Goal: Information Seeking & Learning: Check status

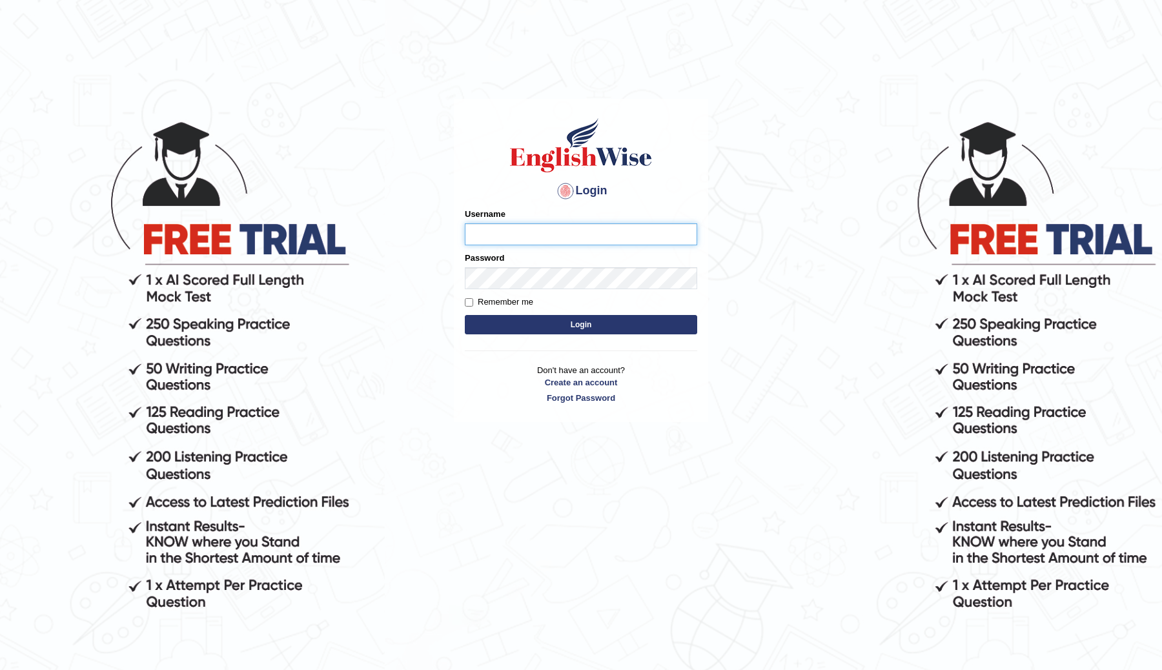
type input "ChimiZam"
click at [591, 328] on button "Login" at bounding box center [581, 324] width 232 height 19
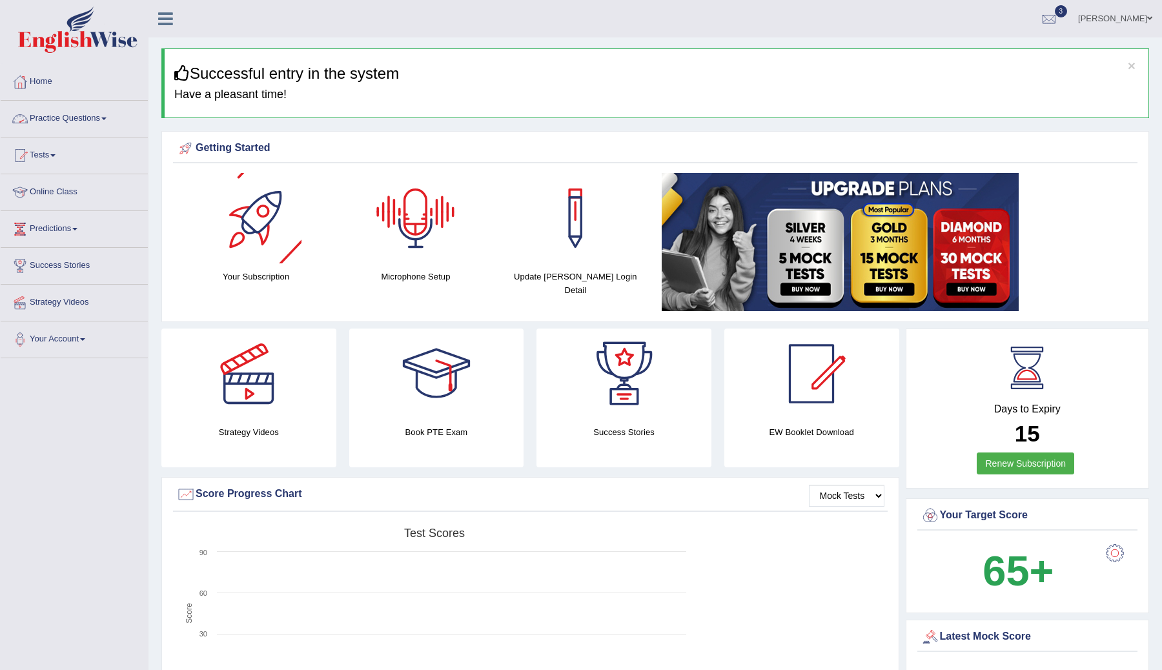
click at [106, 115] on link "Practice Questions" at bounding box center [74, 117] width 147 height 32
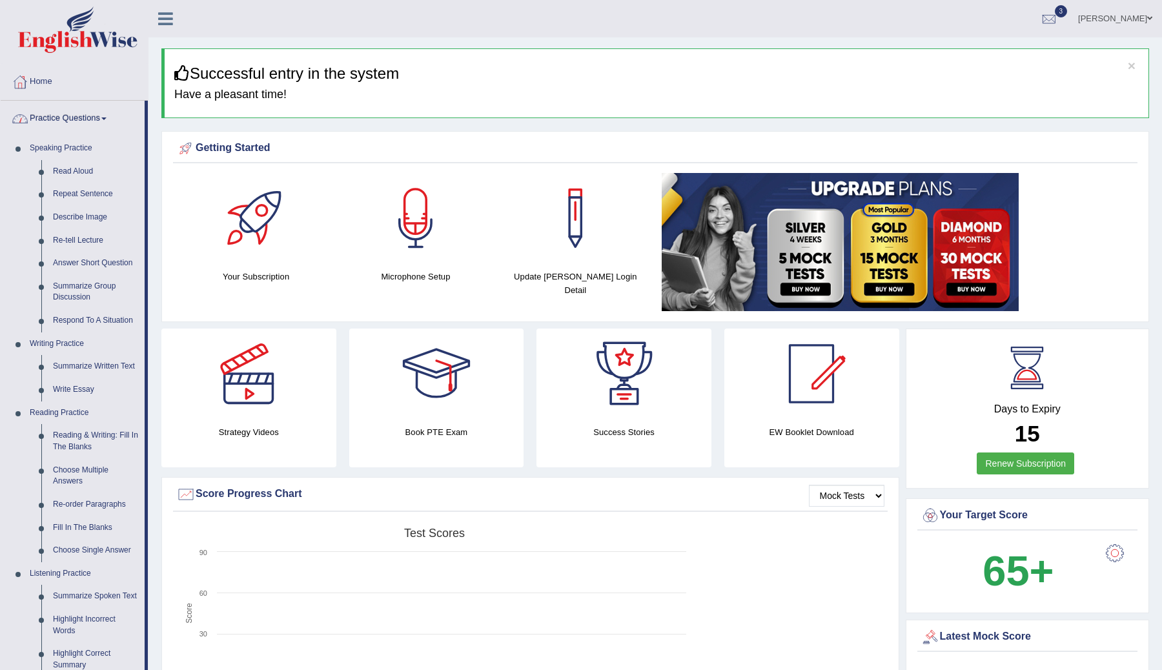
click at [106, 118] on link "Practice Questions" at bounding box center [73, 117] width 144 height 32
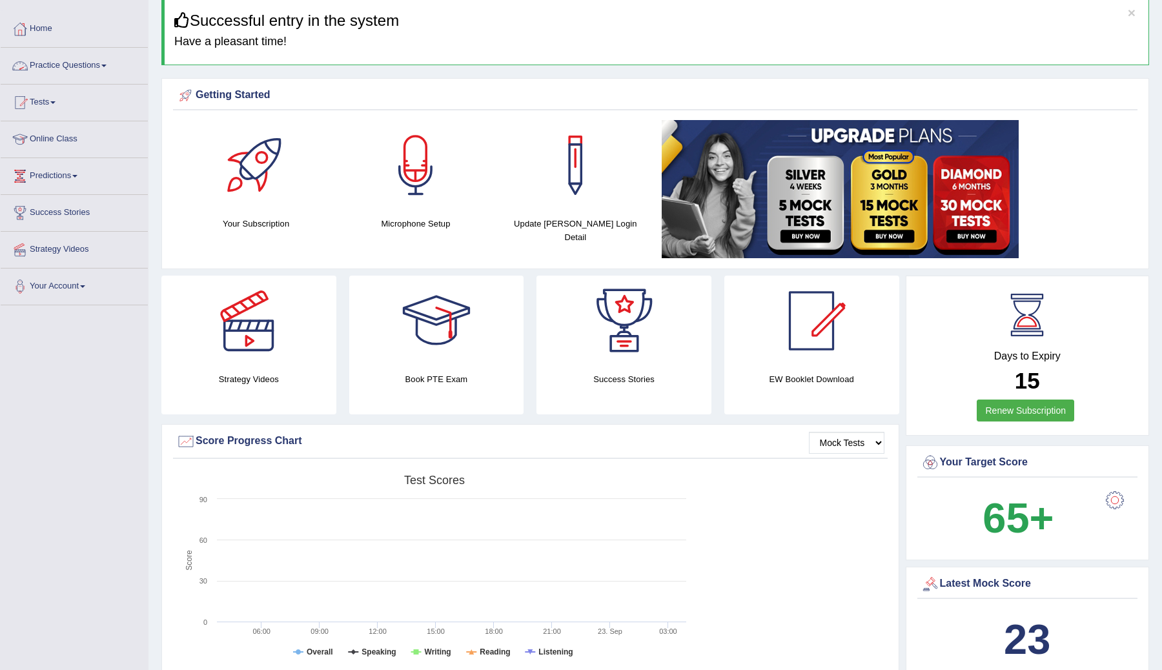
scroll to position [58, 0]
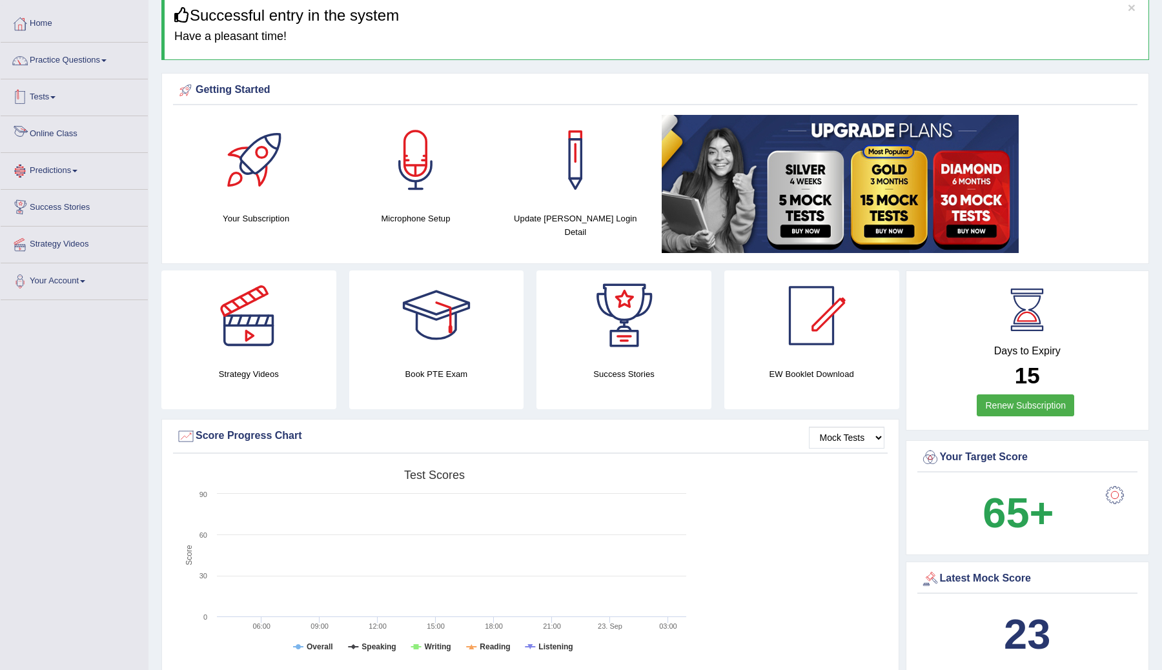
click at [55, 99] on link "Tests" at bounding box center [74, 95] width 147 height 32
click at [66, 128] on link "Take Practice Sectional Test" at bounding box center [84, 127] width 121 height 23
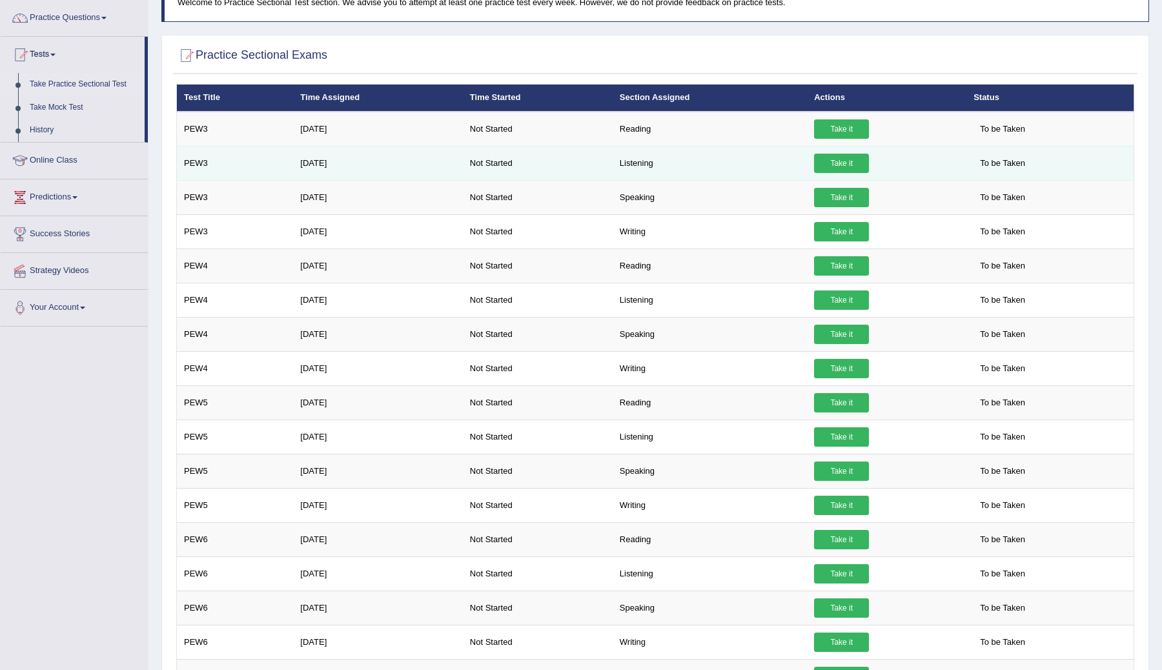
scroll to position [102, 0]
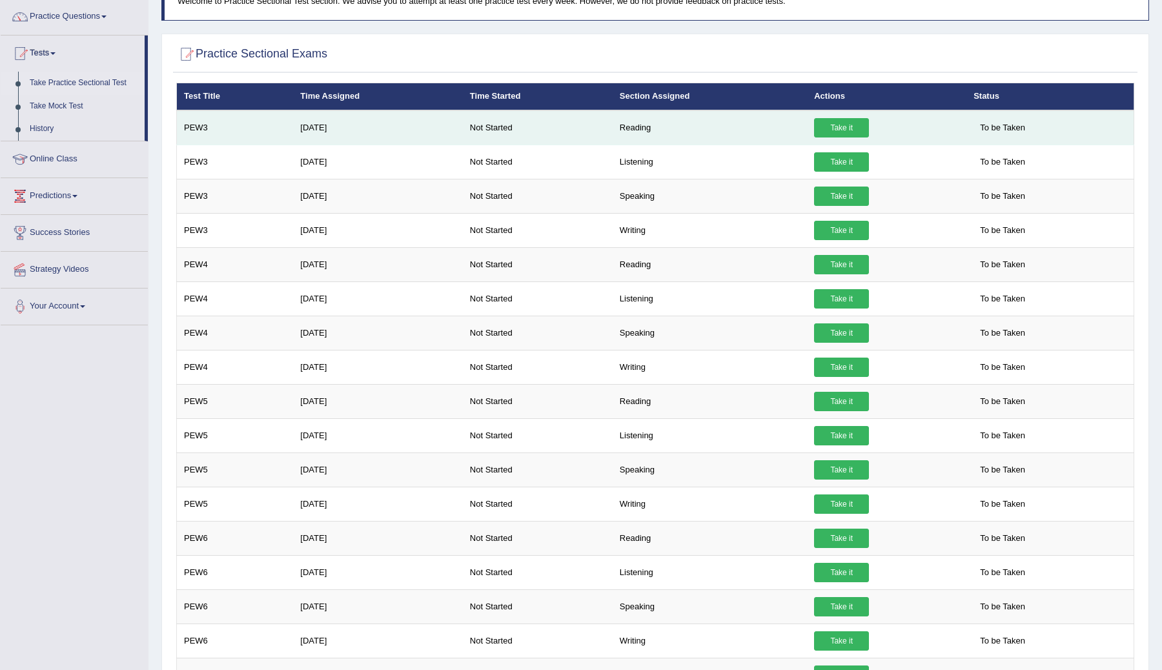
click at [839, 127] on link "Take it" at bounding box center [841, 127] width 55 height 19
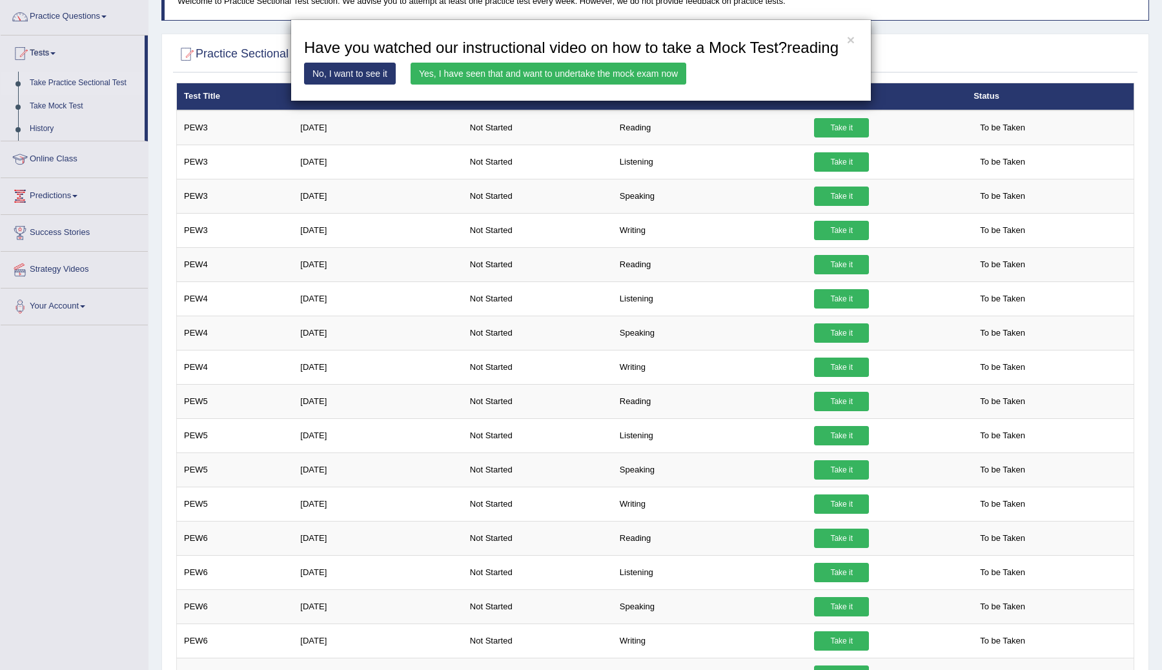
click at [531, 85] on link "Yes, I have seen that and want to undertake the mock exam now" at bounding box center [549, 74] width 276 height 22
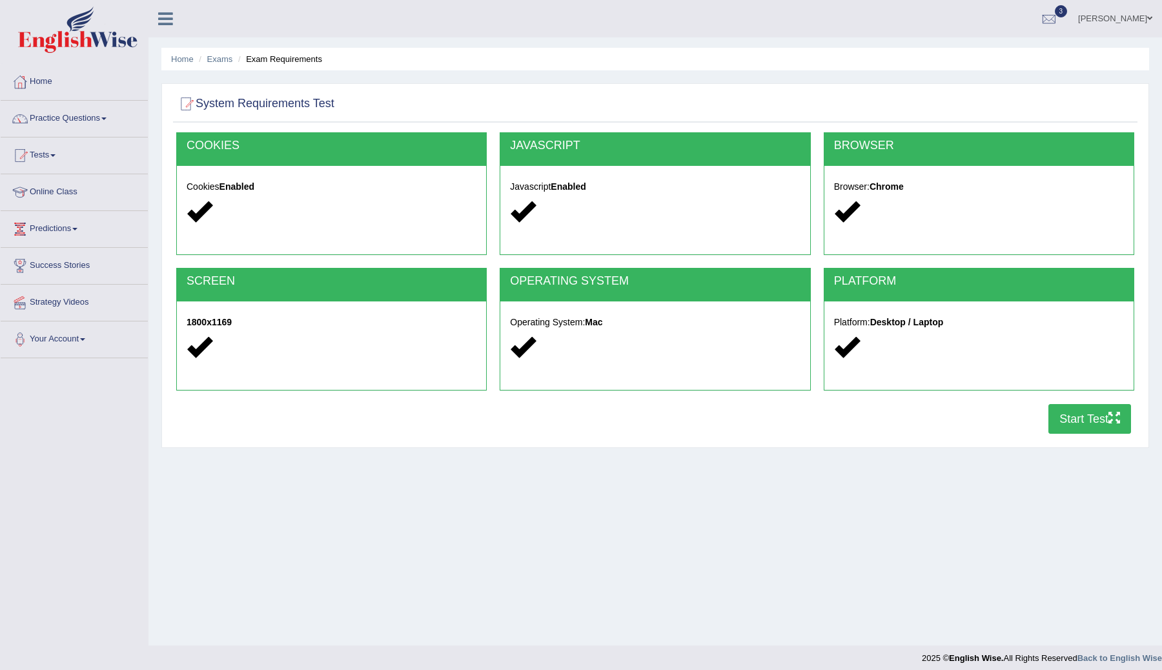
click at [1058, 422] on button "Start Test" at bounding box center [1089, 419] width 83 height 30
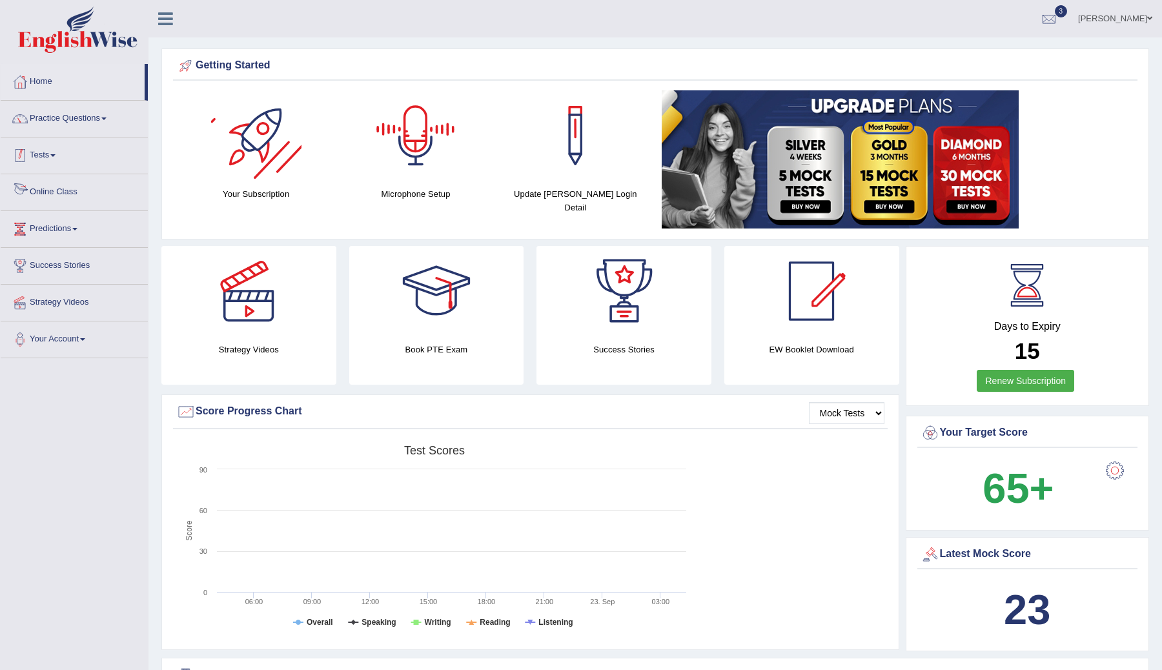
click at [110, 123] on link "Practice Questions" at bounding box center [74, 117] width 147 height 32
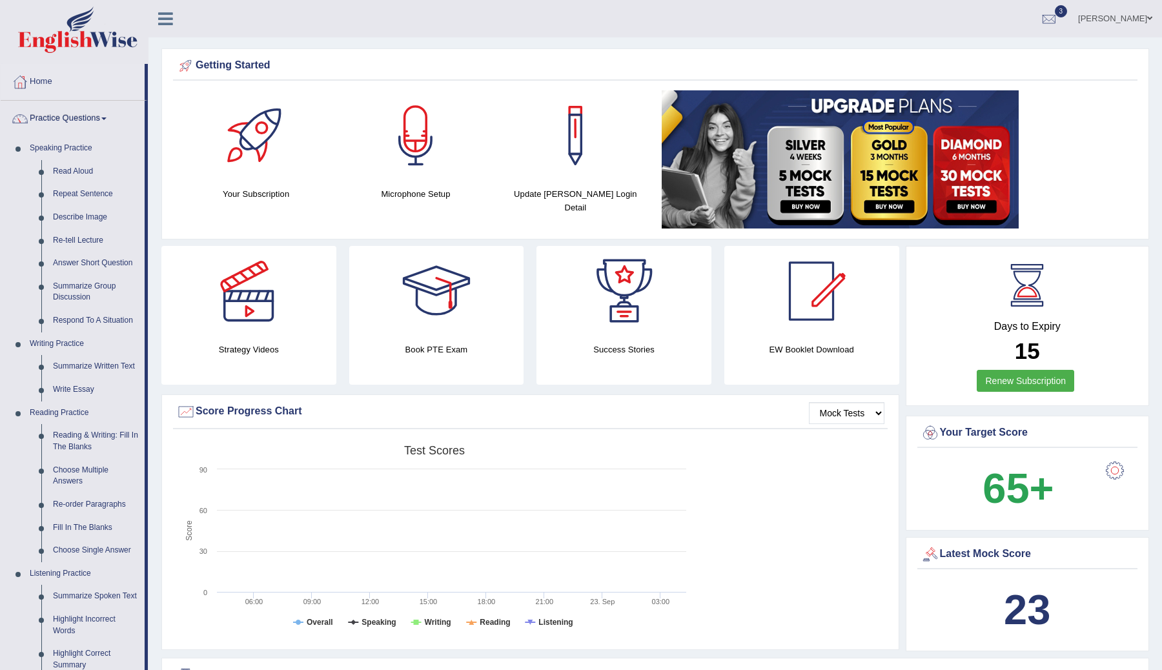
click at [106, 120] on link "Practice Questions" at bounding box center [73, 117] width 144 height 32
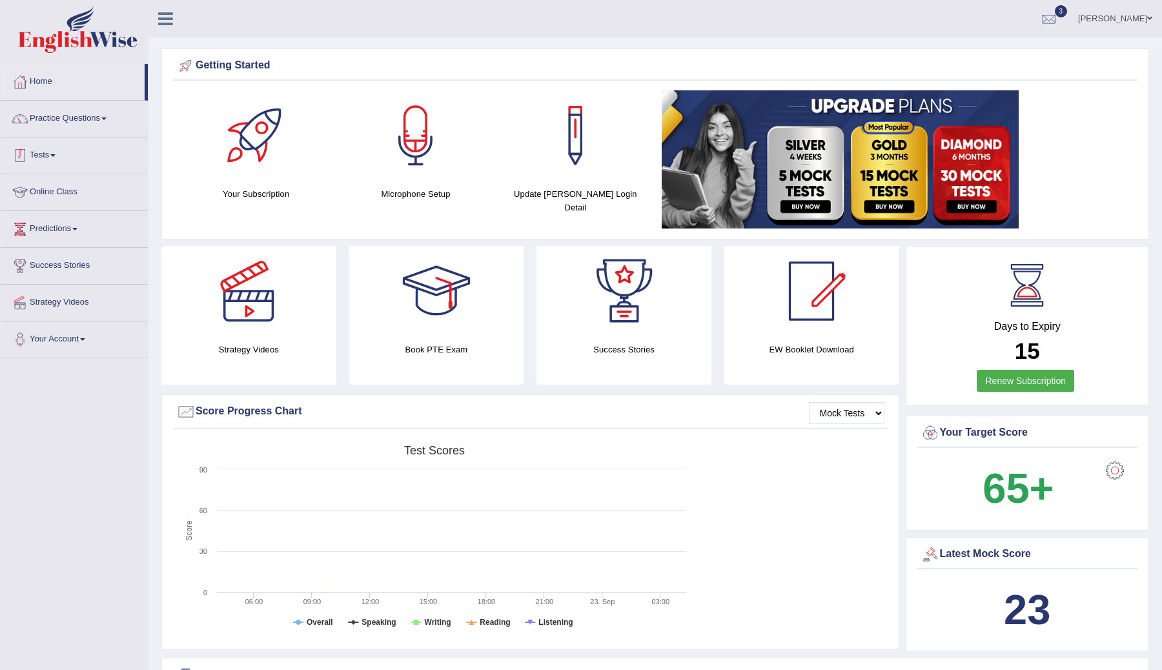
click at [56, 156] on span at bounding box center [52, 155] width 5 height 3
click at [88, 187] on link "Take Practice Sectional Test" at bounding box center [84, 185] width 121 height 23
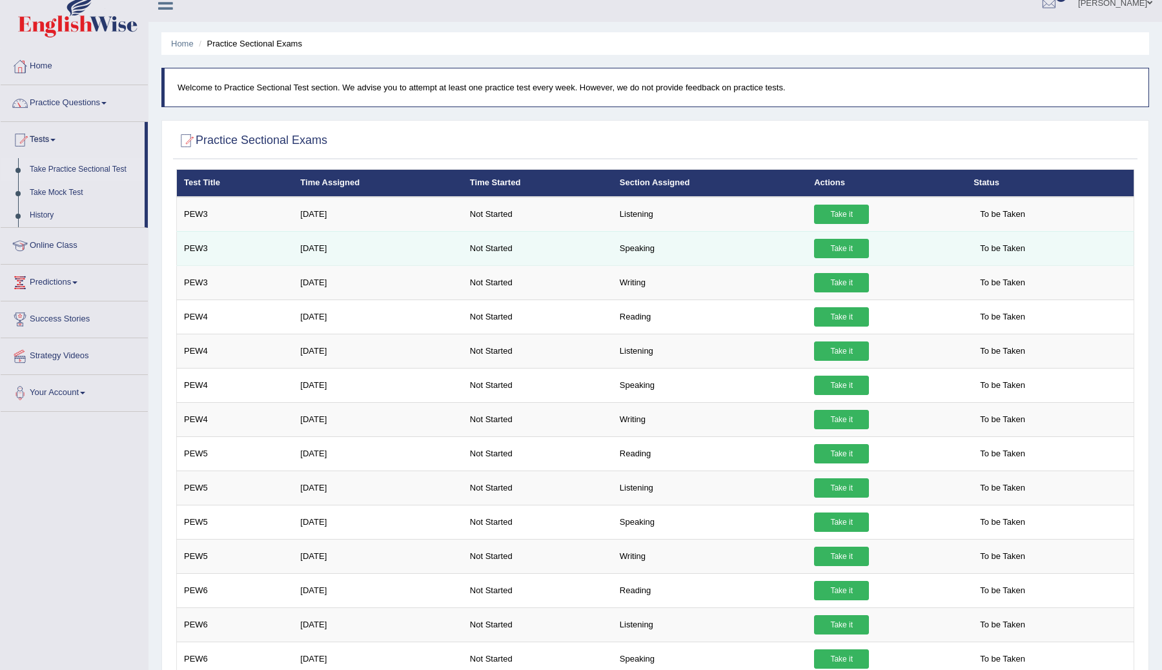
scroll to position [17, 0]
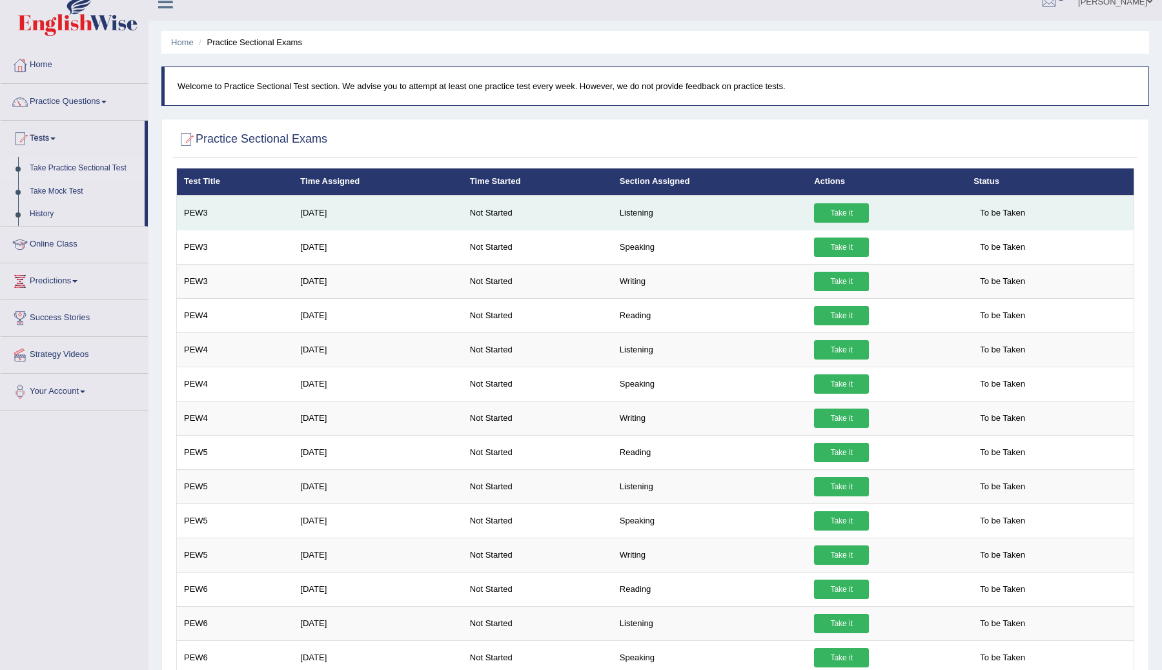
click at [828, 210] on link "Take it" at bounding box center [841, 212] width 55 height 19
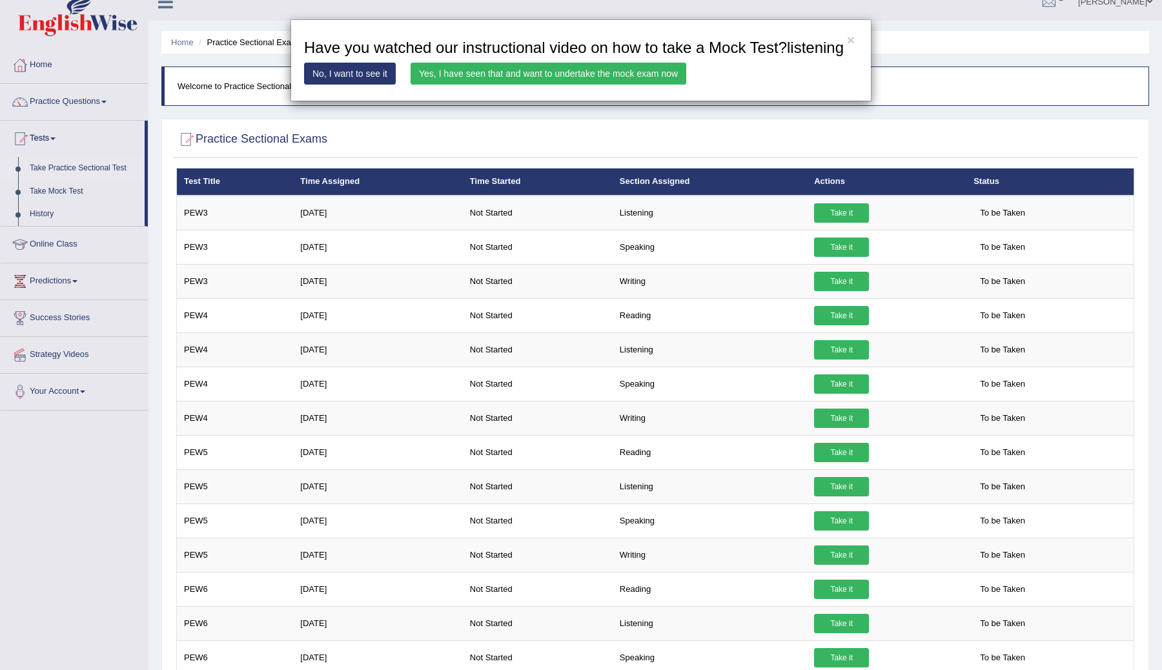
click at [518, 85] on link "Yes, I have seen that and want to undertake the mock exam now" at bounding box center [549, 74] width 276 height 22
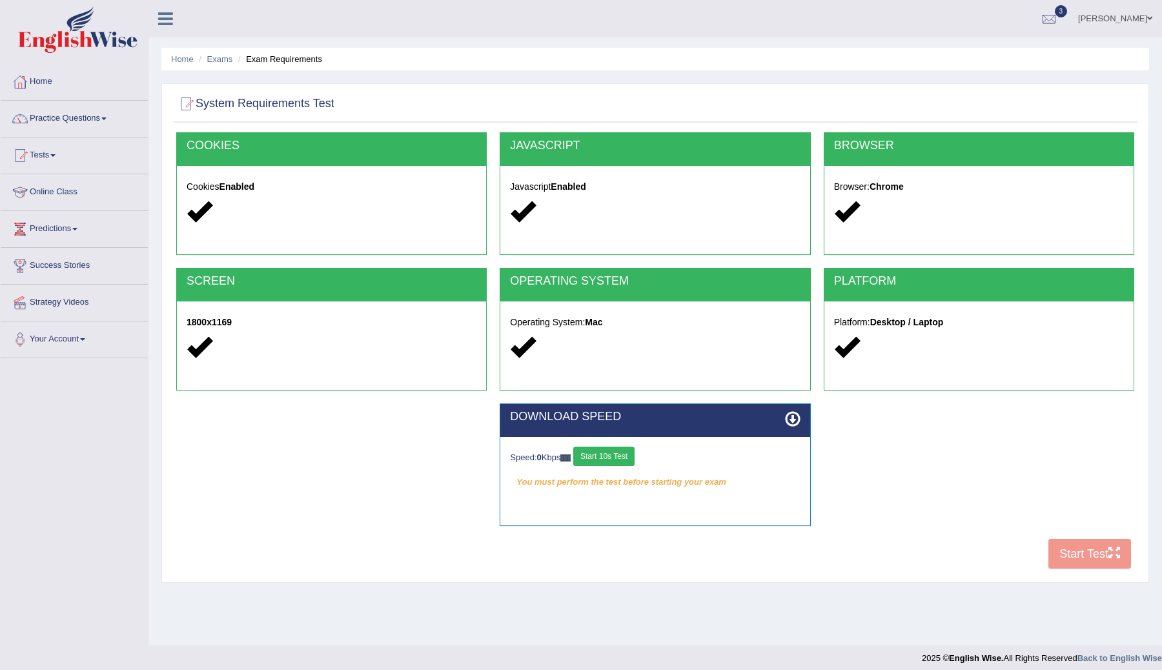
scroll to position [8, 0]
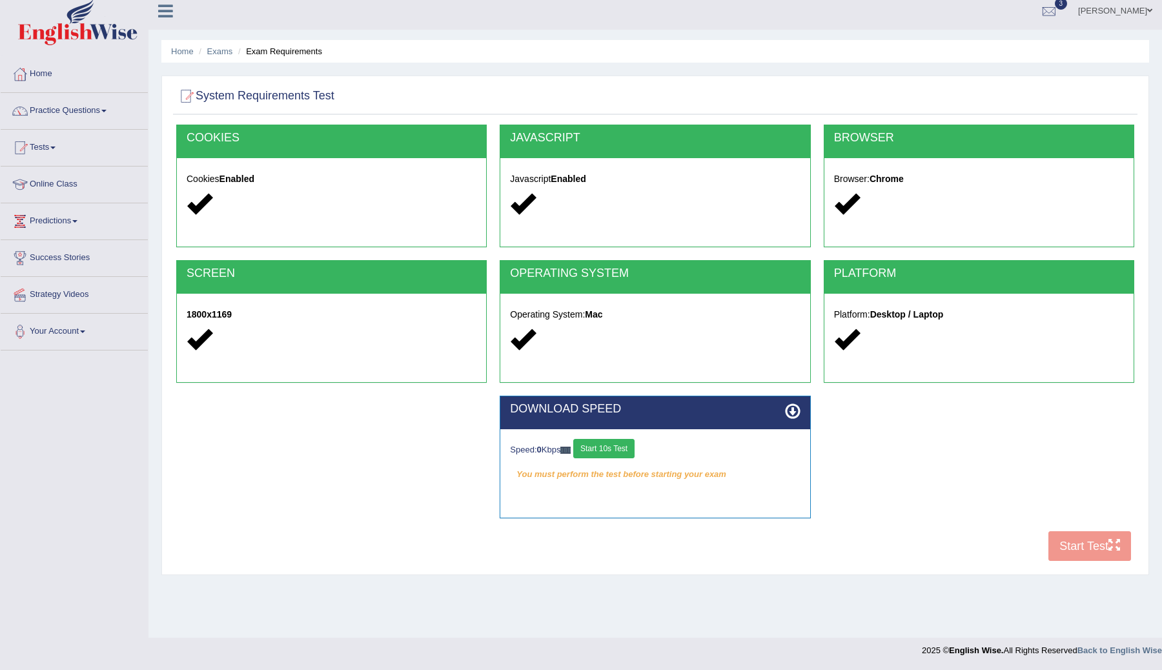
click at [1068, 544] on div "COOKIES Cookies Enabled JAVASCRIPT Javascript Enabled BROWSER Browser: Chrome S…" at bounding box center [655, 346] width 964 height 443
click at [613, 453] on button "Start 10s Test" at bounding box center [603, 448] width 61 height 19
click at [629, 442] on button "Start 10s Test" at bounding box center [613, 448] width 61 height 19
click at [624, 453] on button "Start 10s Test" at bounding box center [613, 448] width 61 height 19
click at [633, 451] on button "Start 10s Test" at bounding box center [613, 448] width 61 height 19
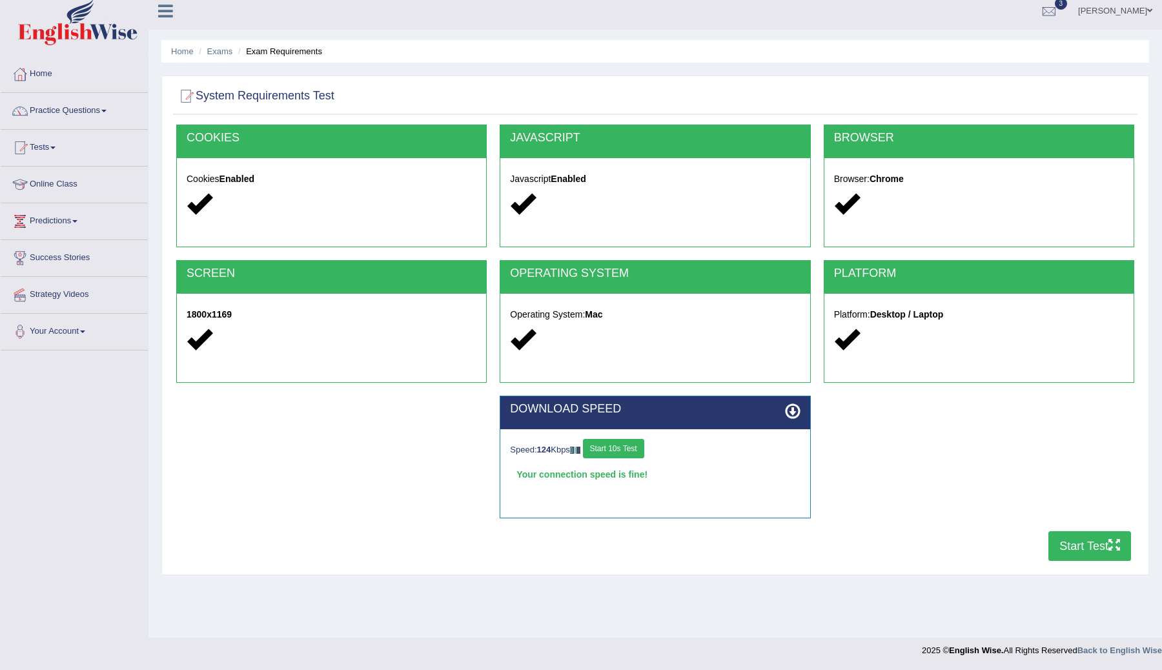
click at [1063, 558] on button "Start Test" at bounding box center [1089, 546] width 83 height 30
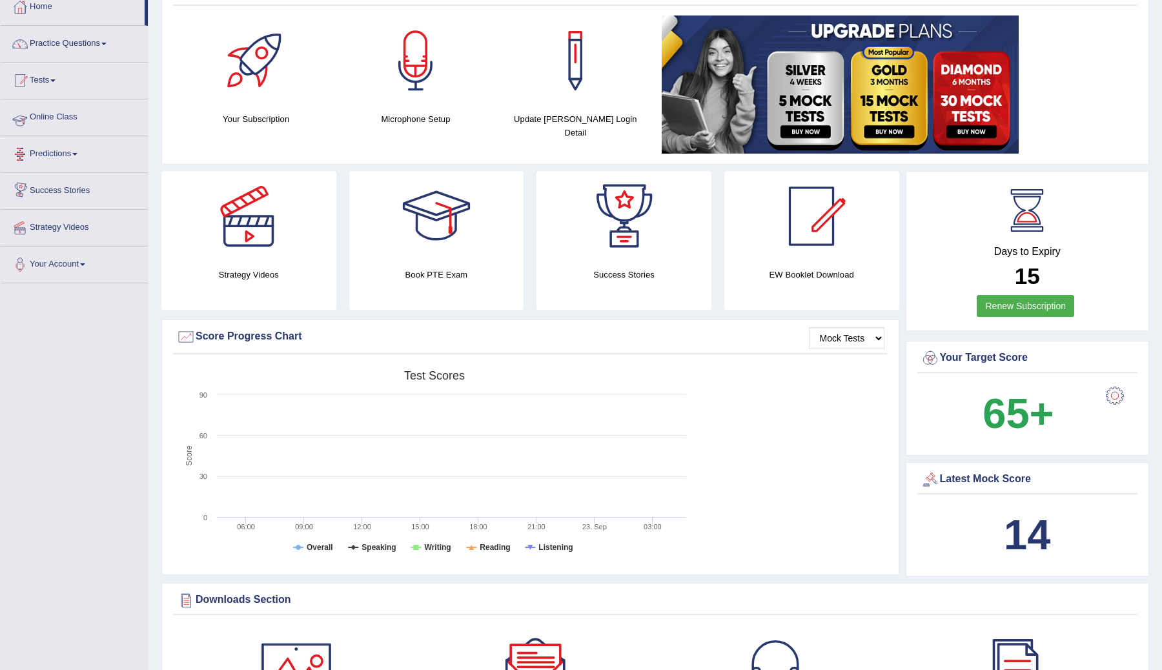
scroll to position [25, 0]
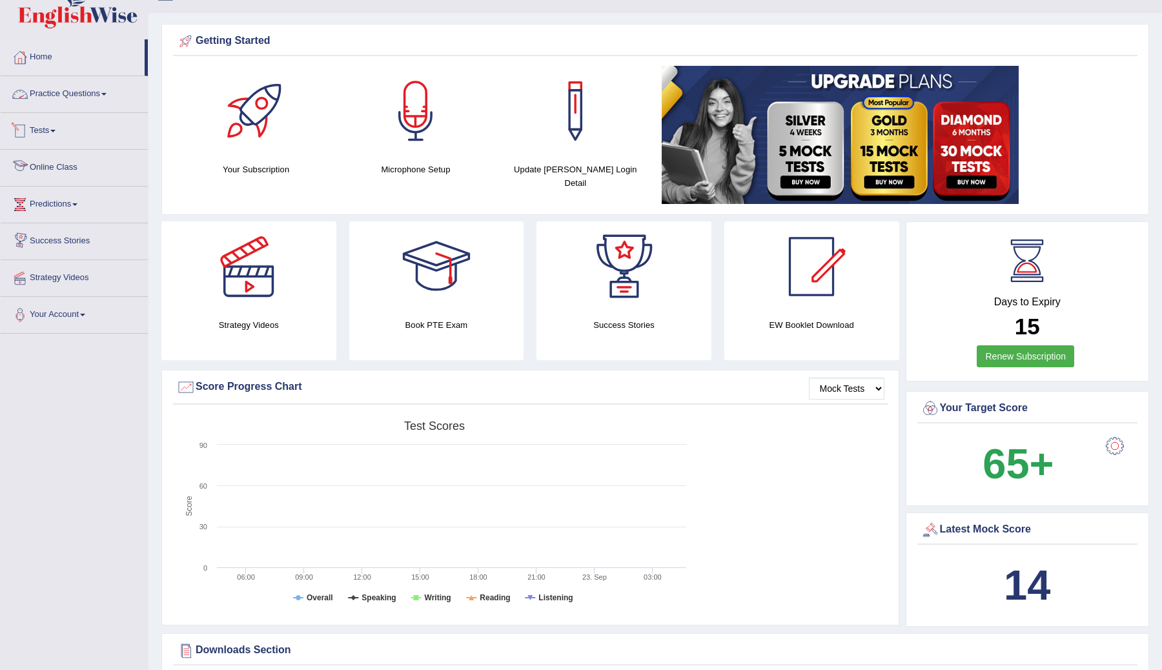
click at [56, 127] on link "Tests" at bounding box center [74, 129] width 147 height 32
click at [68, 161] on link "Take Practice Sectional Test" at bounding box center [84, 160] width 121 height 23
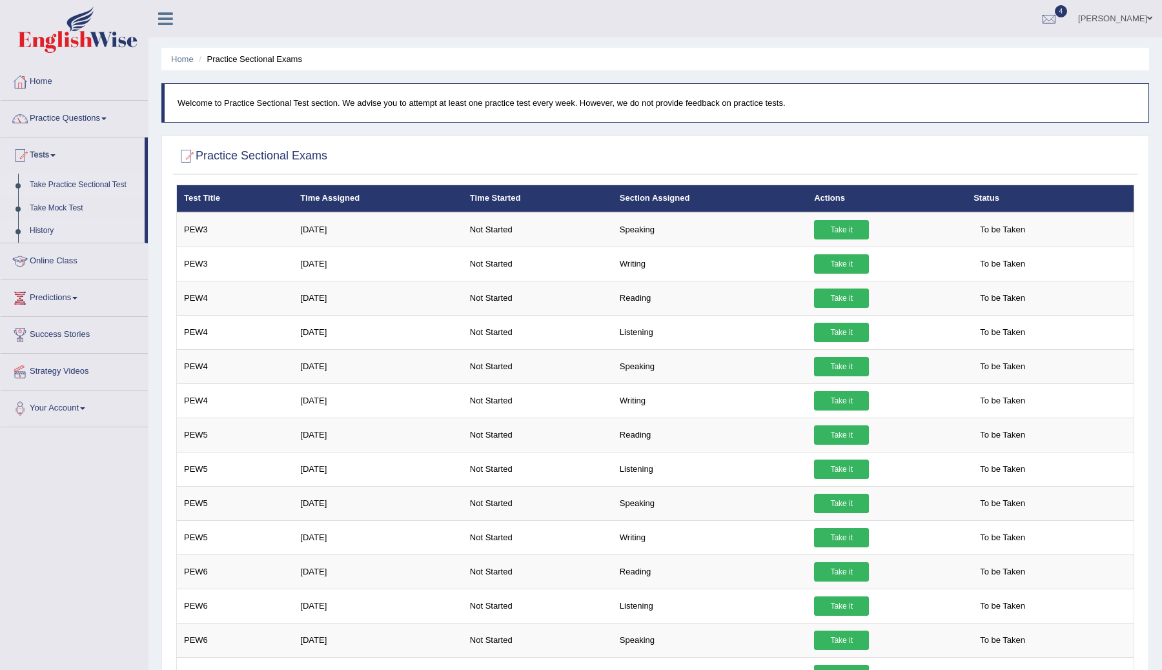
click at [44, 236] on link "History" at bounding box center [84, 230] width 121 height 23
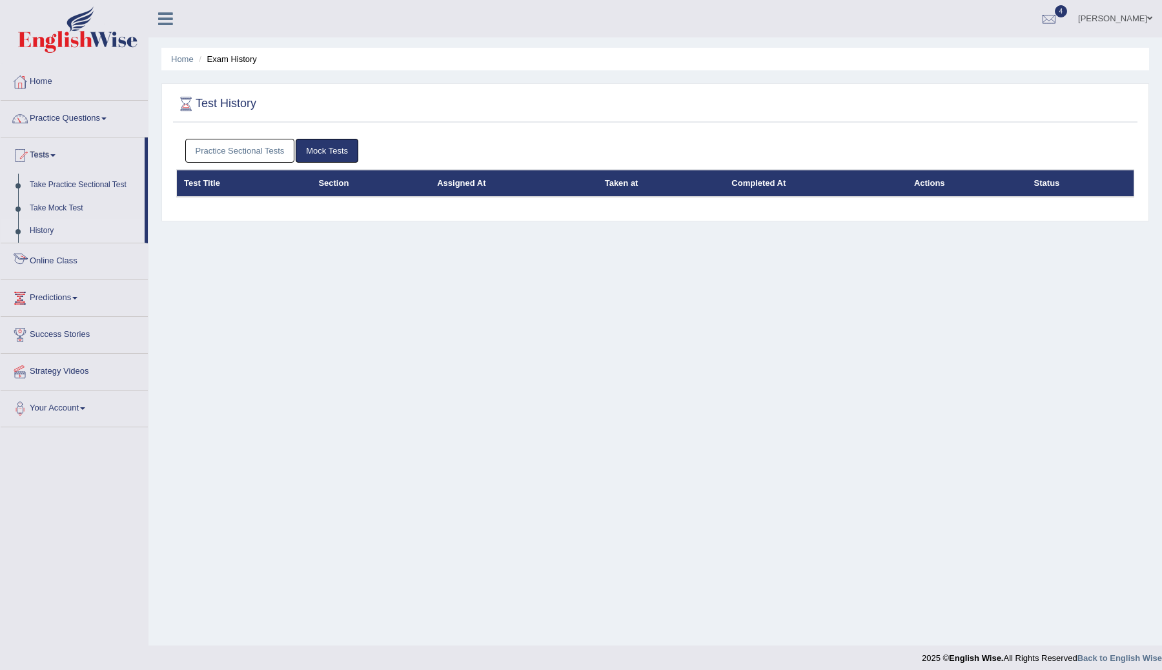
click at [237, 153] on link "Practice Sectional Tests" at bounding box center [240, 151] width 110 height 24
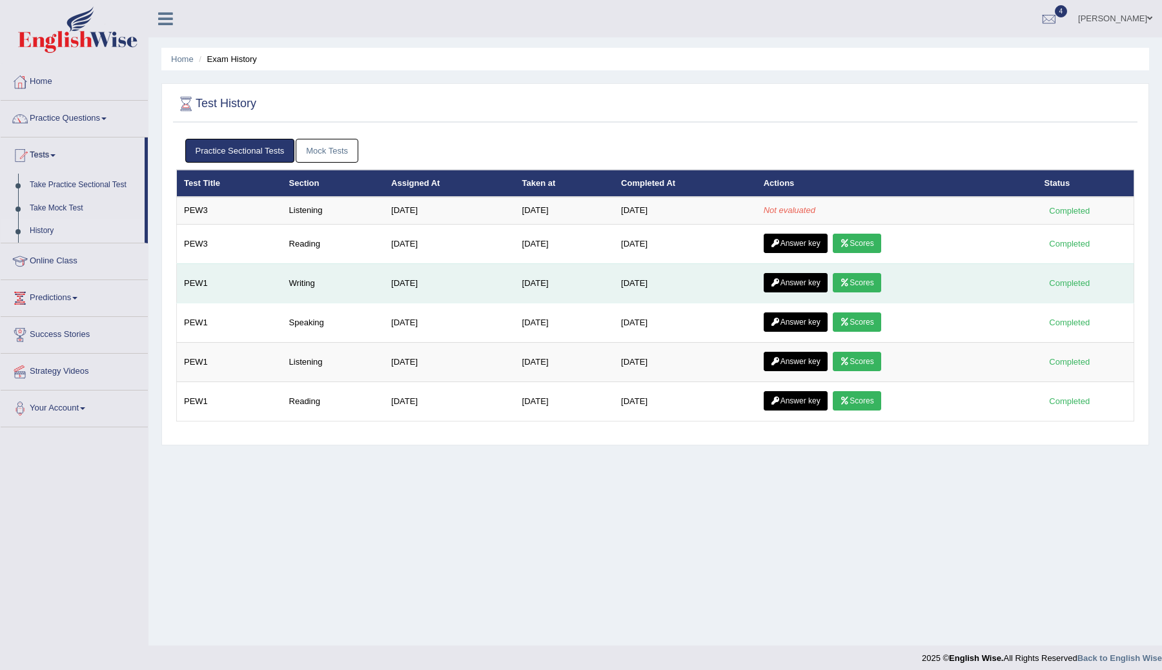
scroll to position [8, 0]
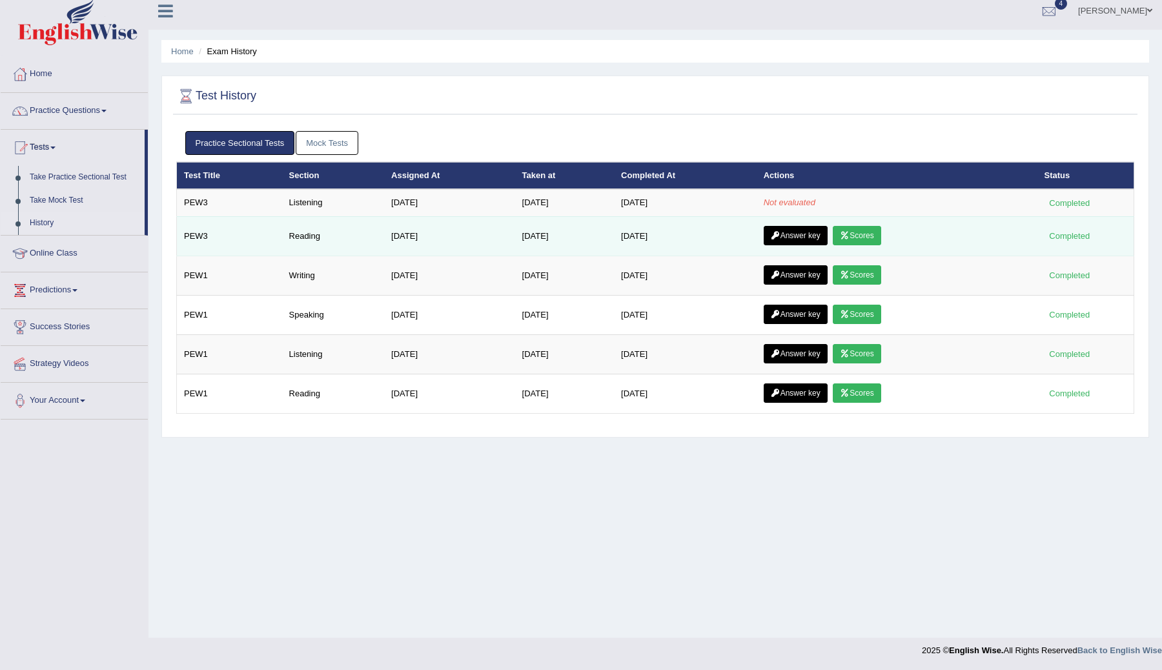
click at [864, 234] on link "Scores" at bounding box center [857, 235] width 48 height 19
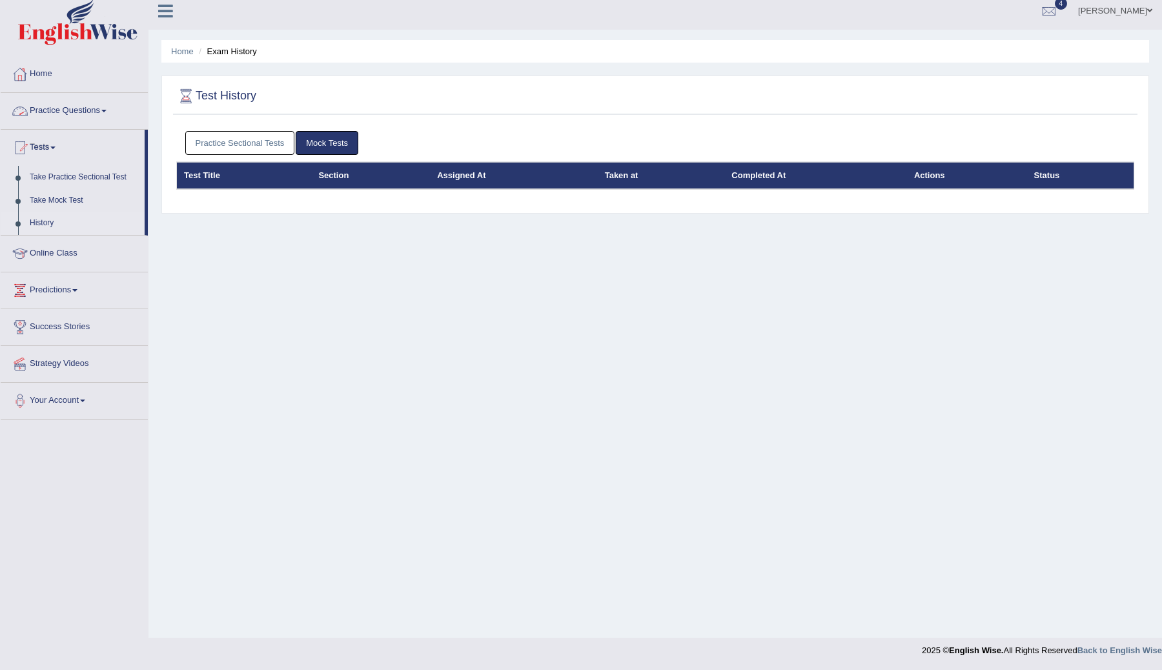
click at [233, 136] on link "Practice Sectional Tests" at bounding box center [240, 143] width 110 height 24
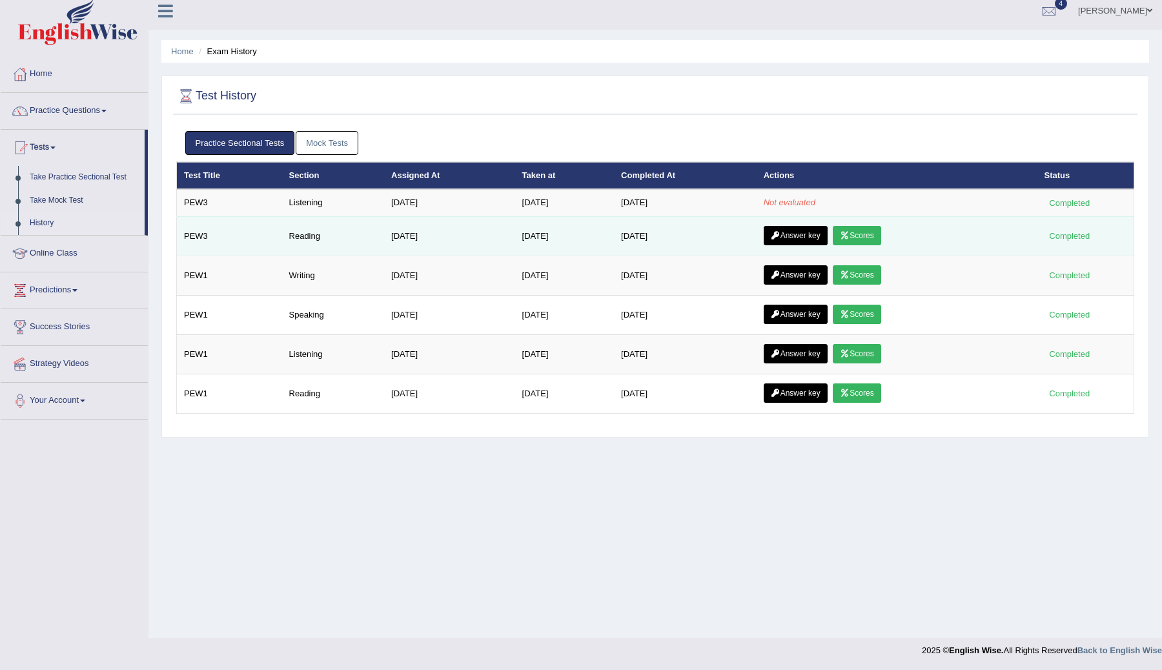
click at [802, 238] on link "Answer key" at bounding box center [796, 235] width 64 height 19
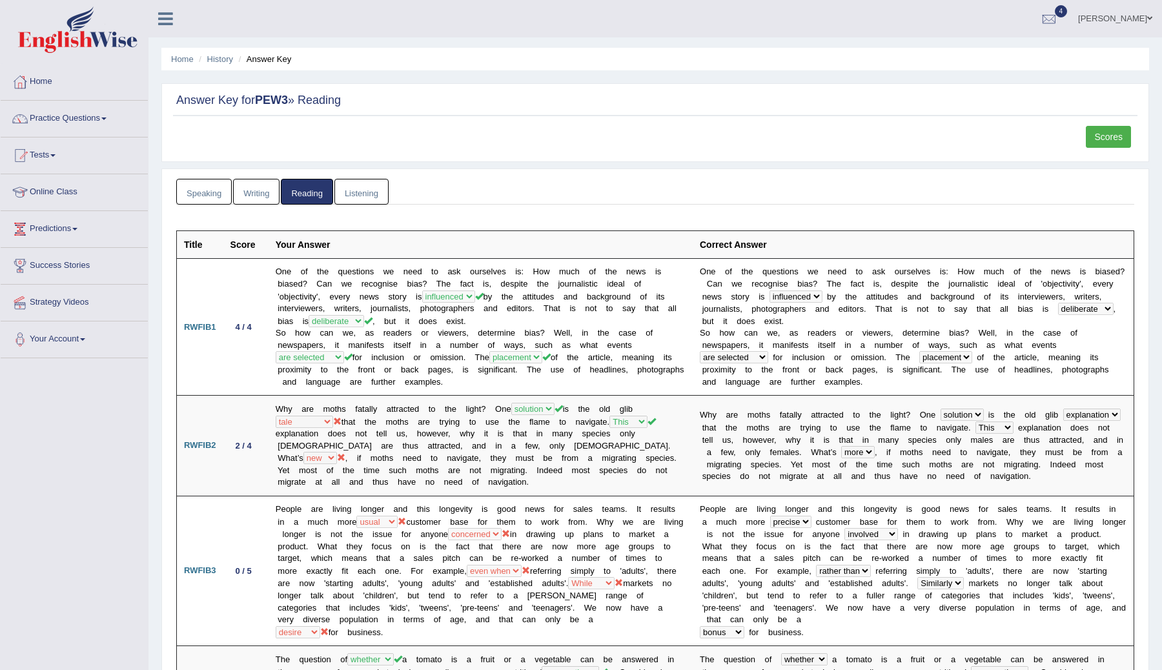
click at [1097, 137] on link "Scores" at bounding box center [1108, 137] width 45 height 22
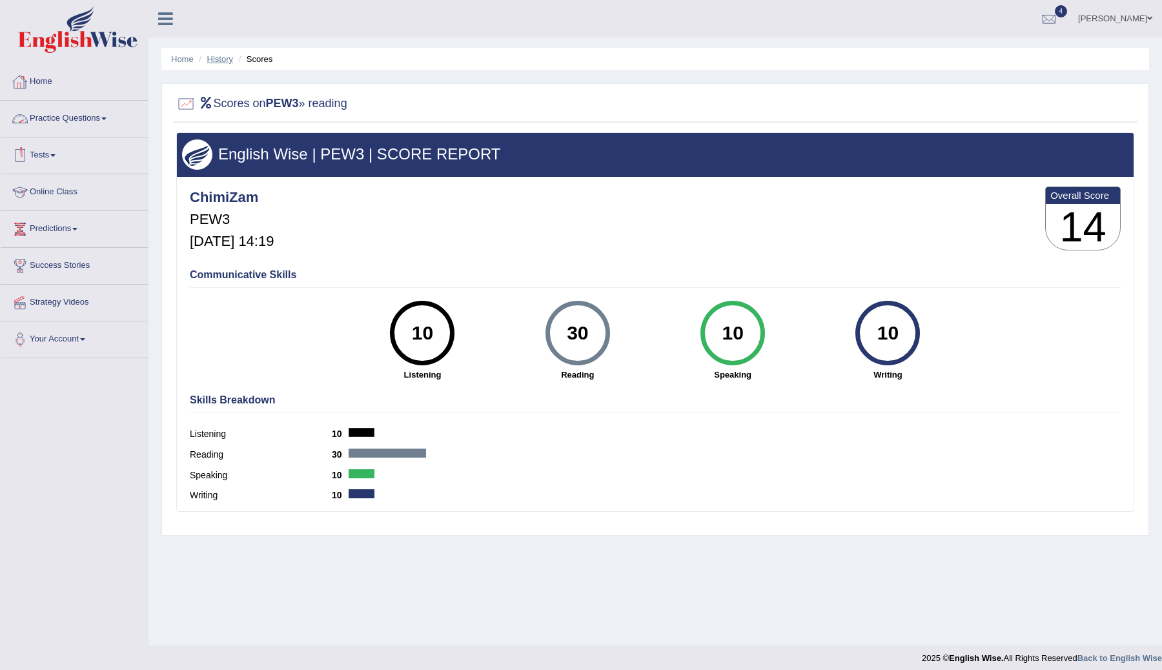
click at [217, 57] on link "History" at bounding box center [220, 59] width 26 height 10
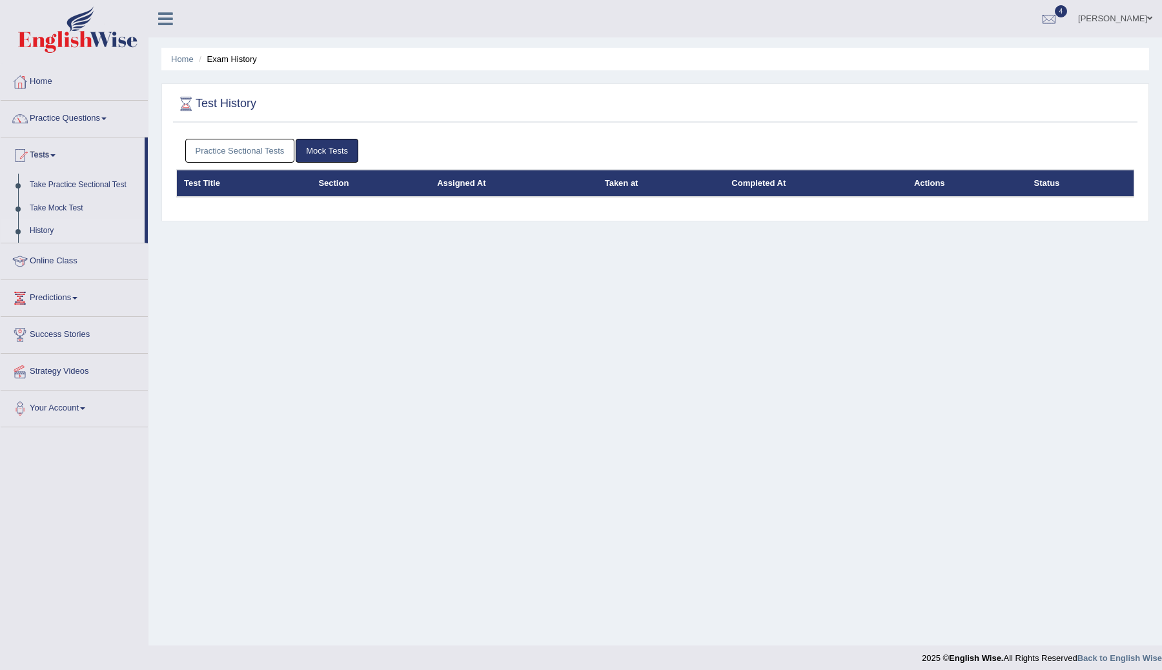
click at [256, 152] on link "Practice Sectional Tests" at bounding box center [240, 151] width 110 height 24
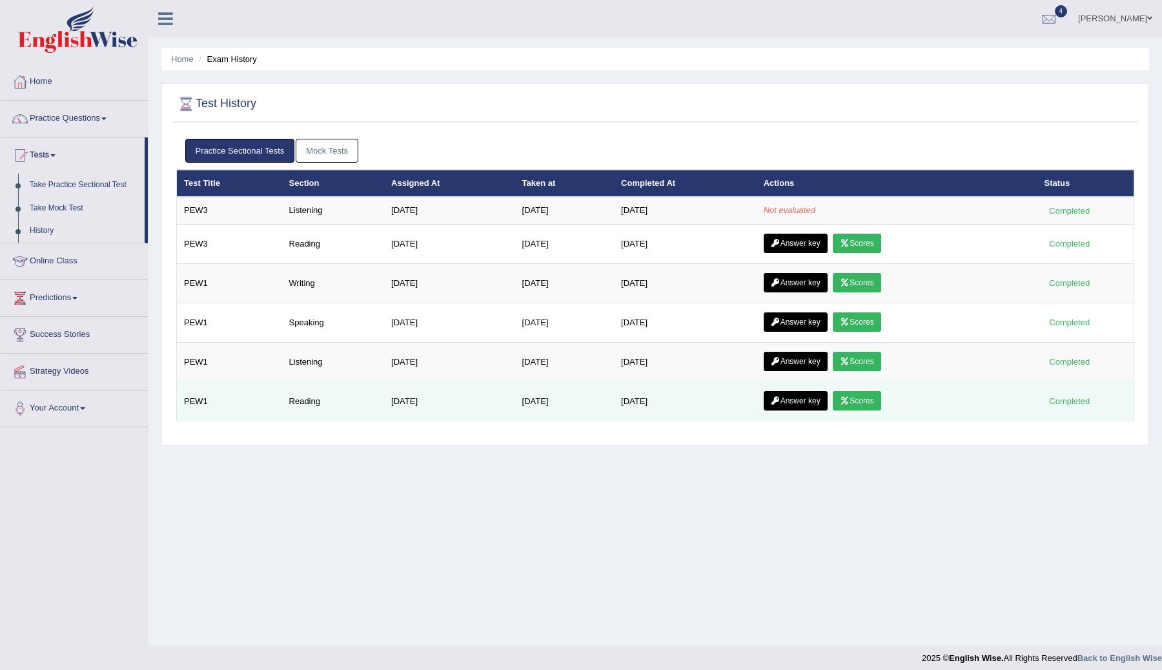
click at [851, 405] on link "Scores" at bounding box center [857, 400] width 48 height 19
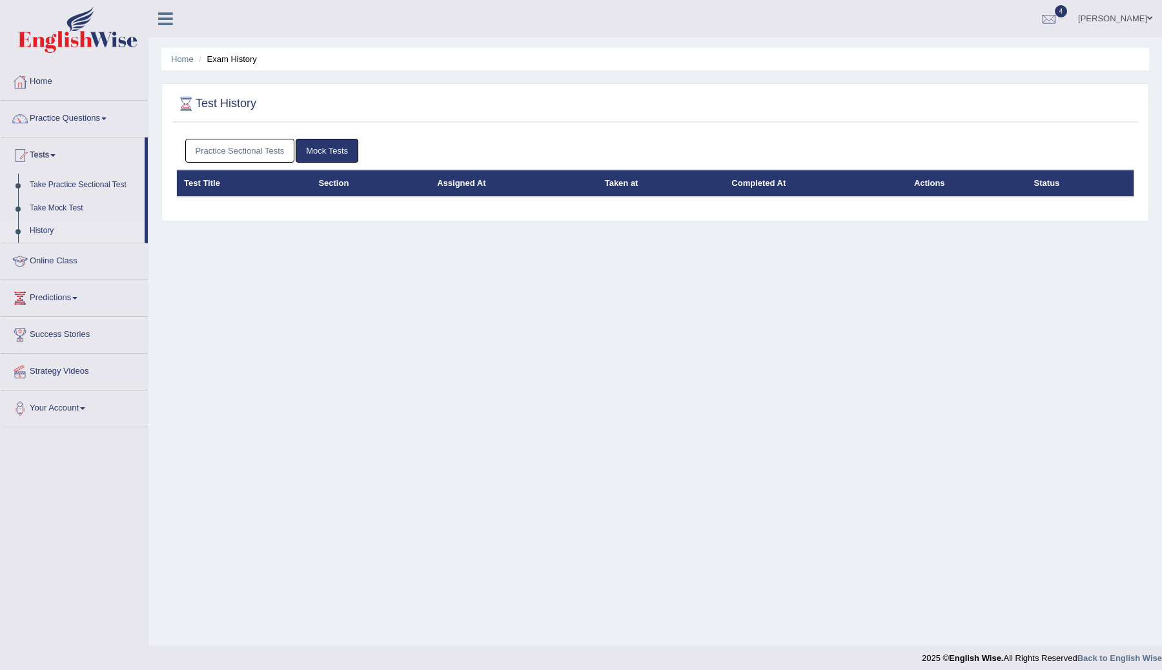
click at [248, 152] on link "Practice Sectional Tests" at bounding box center [240, 151] width 110 height 24
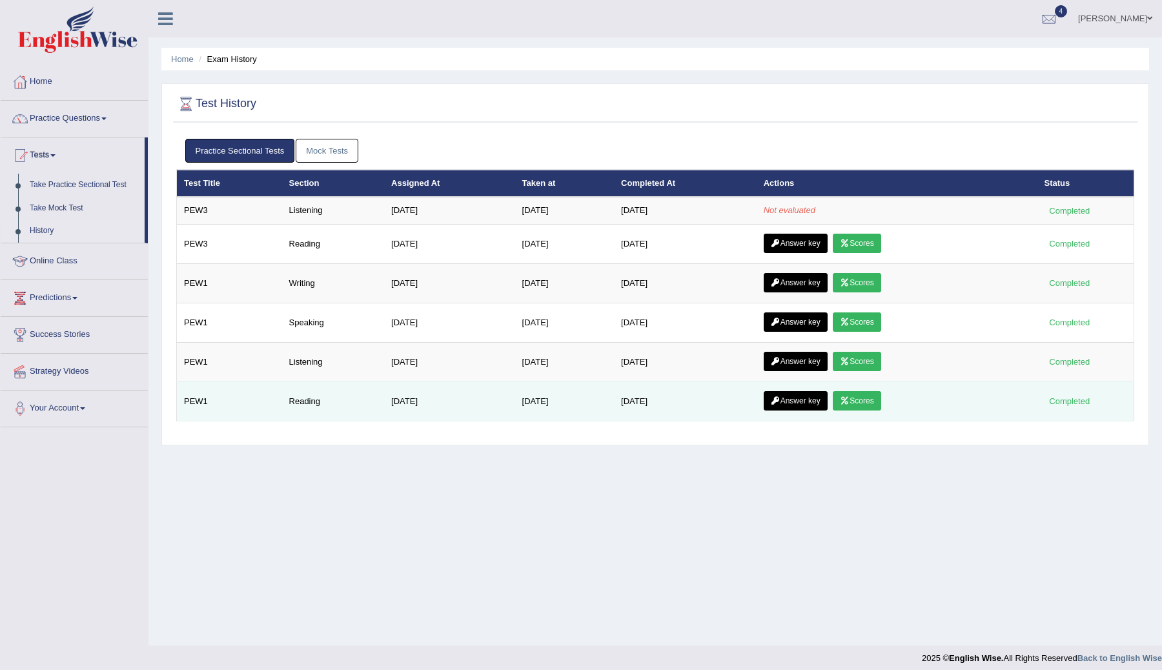
click at [802, 401] on link "Answer key" at bounding box center [796, 400] width 64 height 19
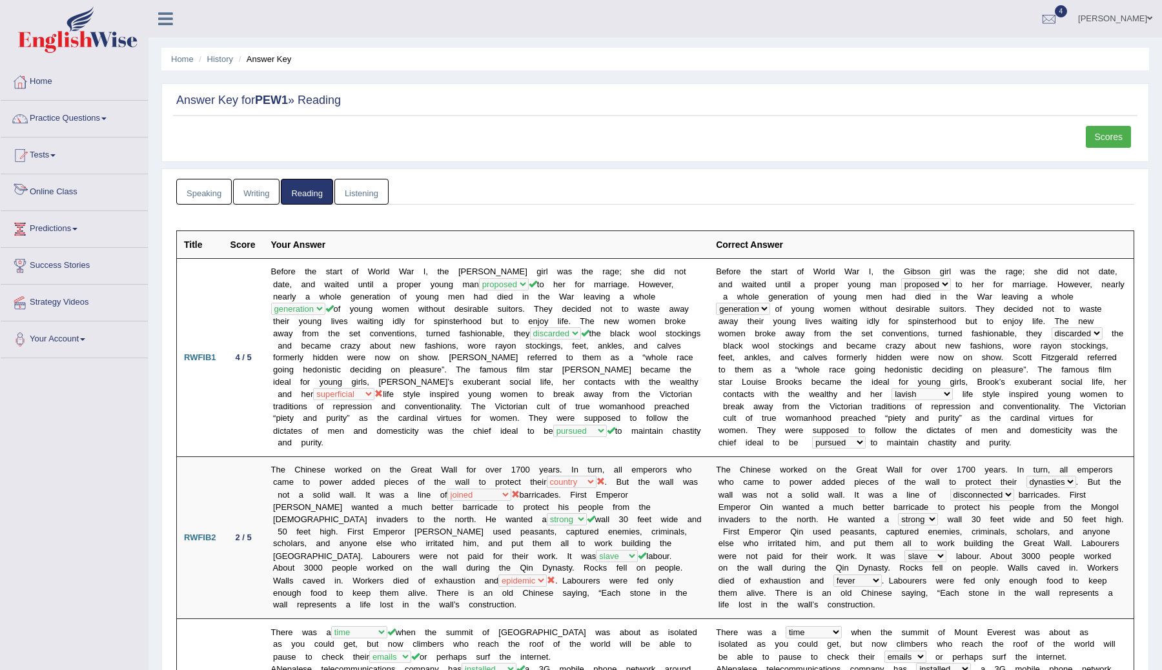
click at [257, 190] on link "Writing" at bounding box center [256, 192] width 46 height 26
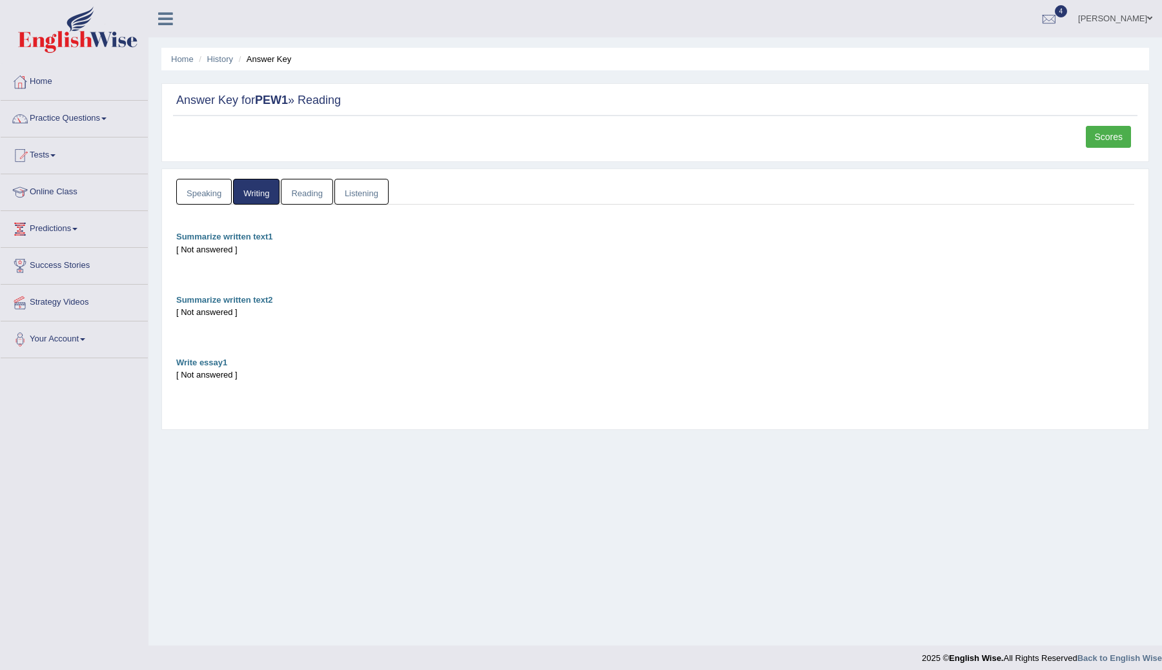
click at [347, 188] on link "Listening" at bounding box center [361, 192] width 54 height 26
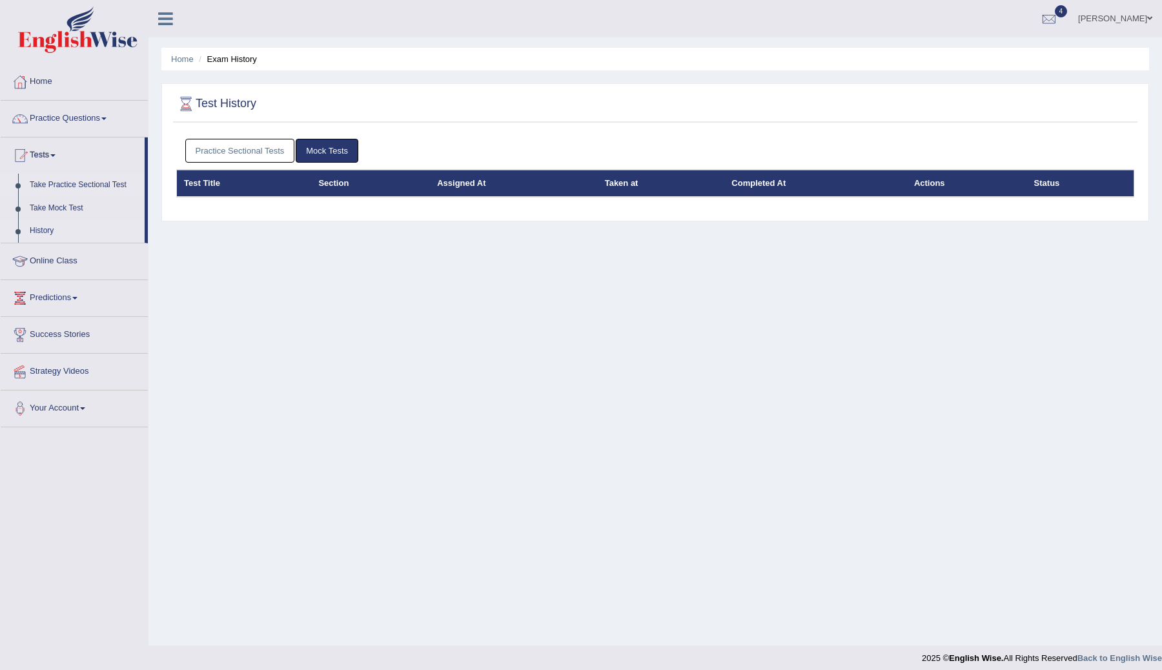
click at [60, 183] on link "Take Practice Sectional Test" at bounding box center [84, 185] width 121 height 23
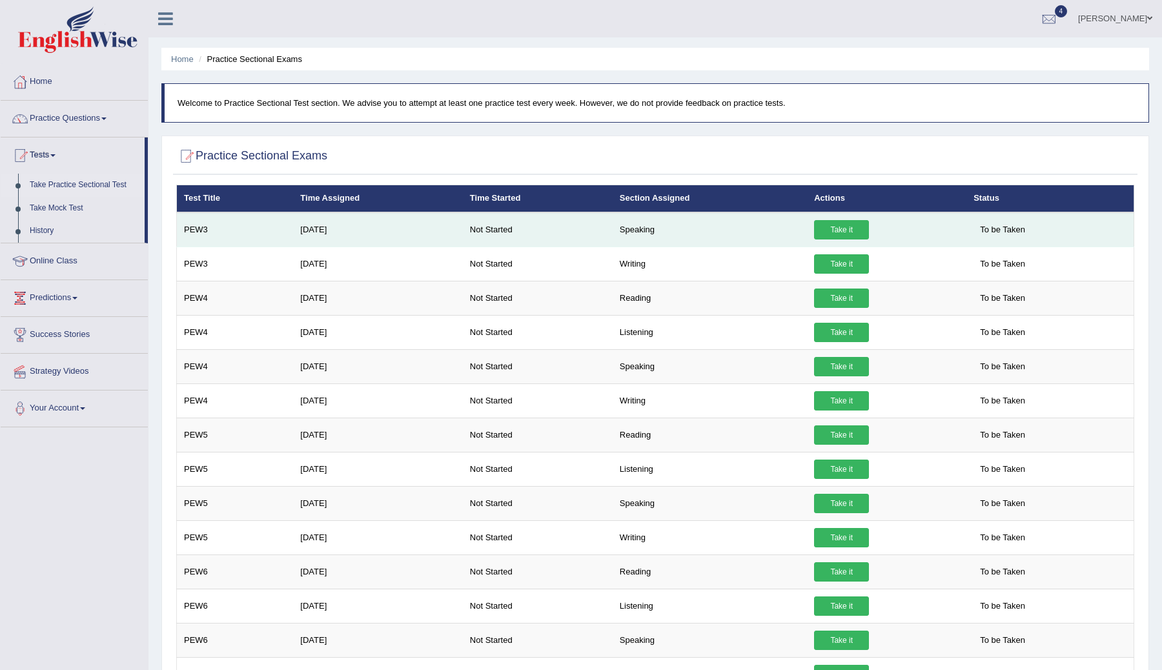
click at [846, 224] on link "Take it" at bounding box center [841, 229] width 55 height 19
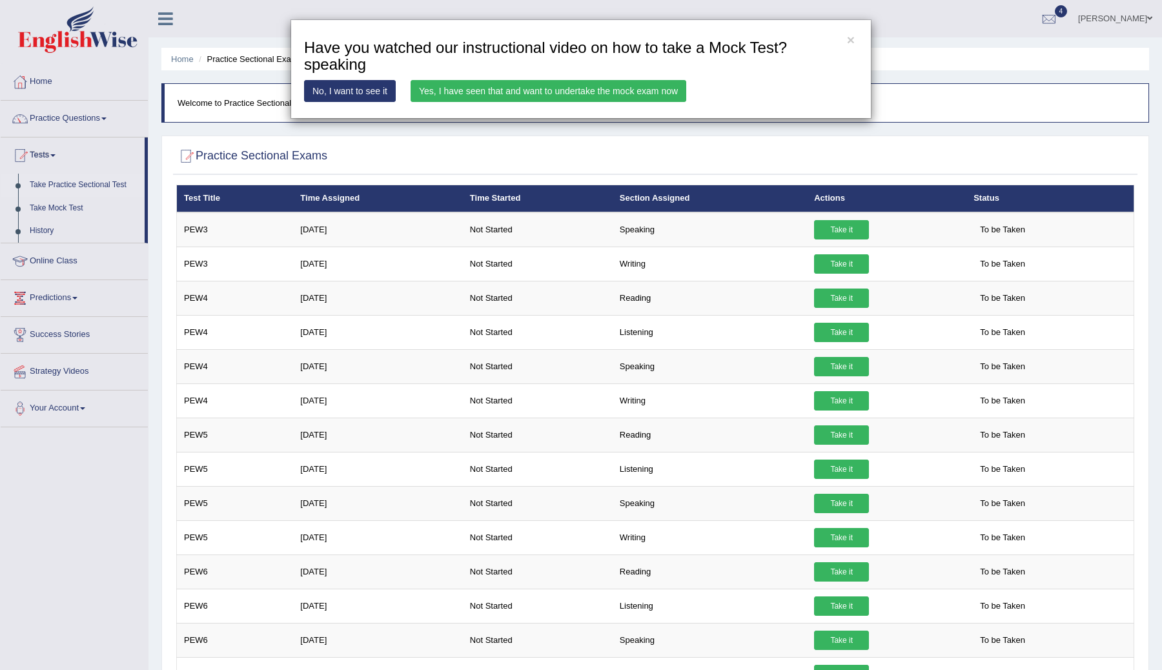
click at [623, 96] on link "Yes, I have seen that and want to undertake the mock exam now" at bounding box center [549, 91] width 276 height 22
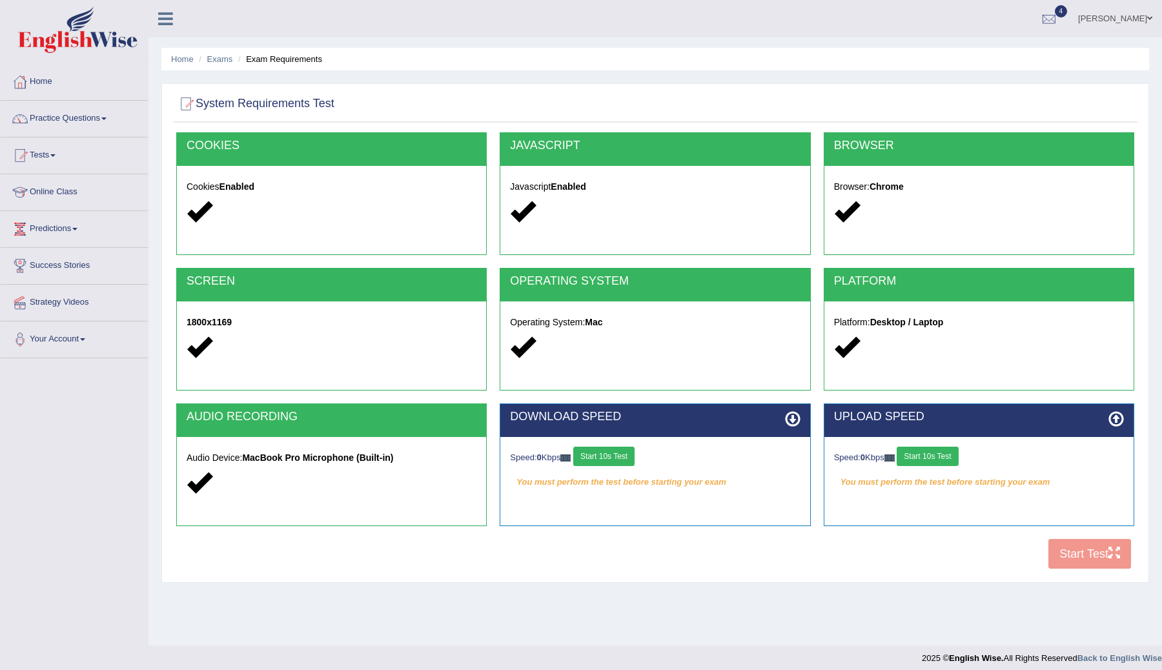
click at [922, 458] on button "Start 10s Test" at bounding box center [927, 456] width 61 height 19
click at [941, 456] on button "Start 10s Test" at bounding box center [941, 456] width 61 height 19
click at [620, 458] on button "Start 10s Test" at bounding box center [603, 456] width 61 height 19
click at [617, 453] on button "Start 10s Test" at bounding box center [613, 456] width 61 height 19
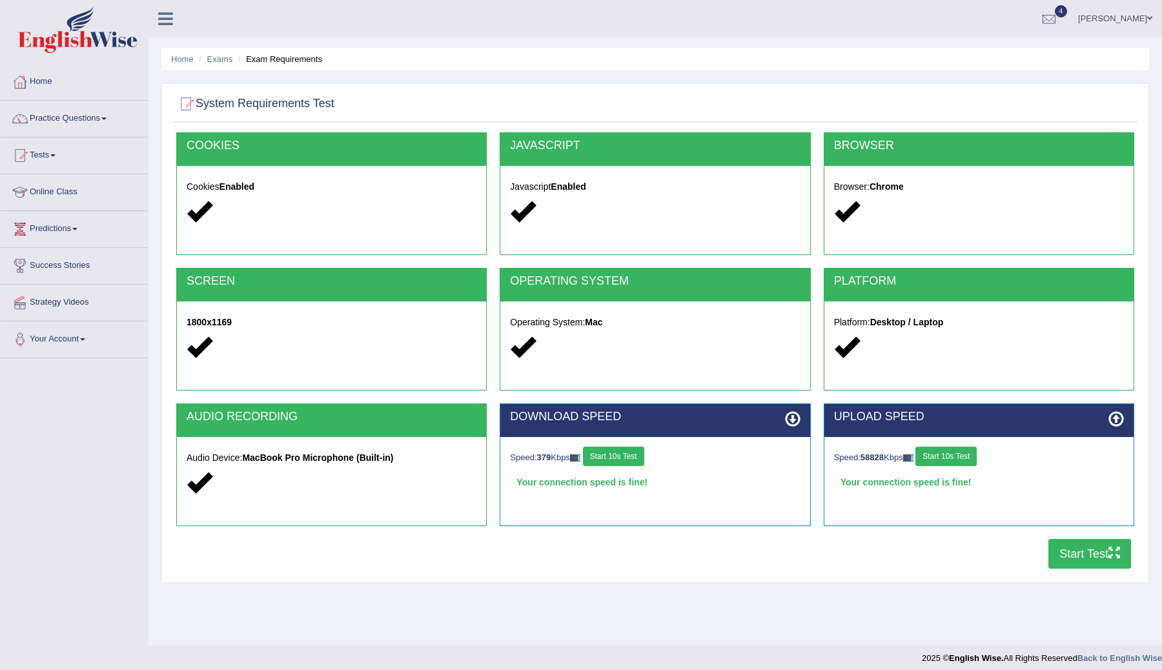
click at [1079, 552] on button "Start Test" at bounding box center [1089, 554] width 83 height 30
